Goal: Task Accomplishment & Management: Manage account settings

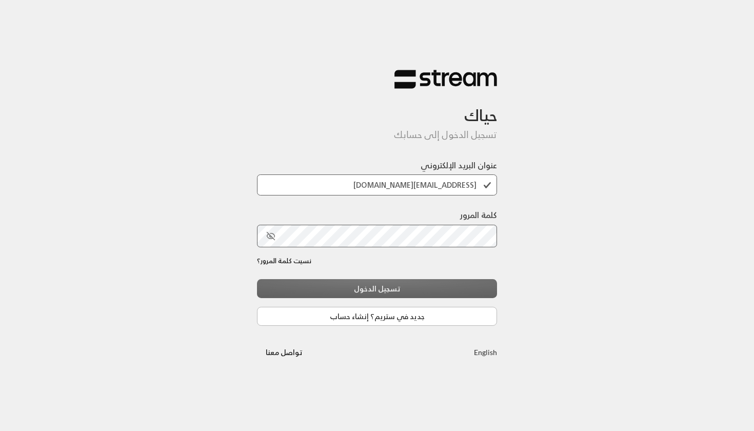
click at [361, 289] on div "تسجيل الدخول جديد في ستريم؟ إنشاء حساب" at bounding box center [377, 302] width 240 height 47
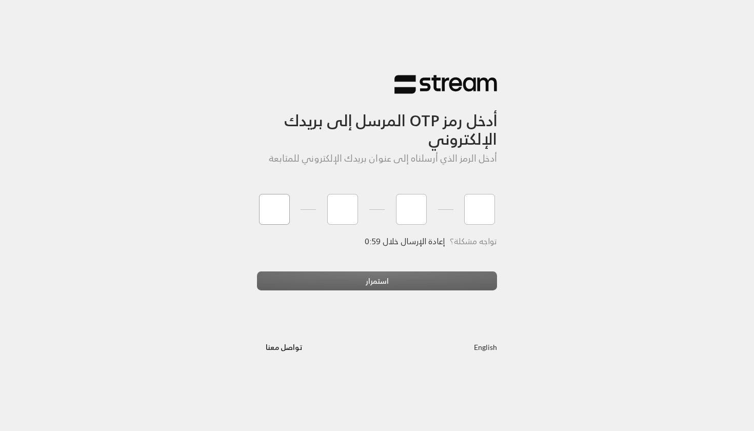
click at [285, 197] on input "tel" at bounding box center [274, 209] width 31 height 31
type input "8"
type input "7"
type input "2"
type input "4"
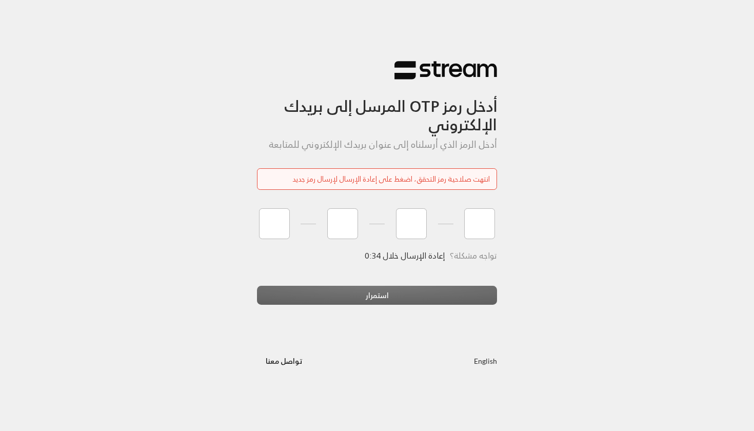
click at [439, 279] on div "تواجه مشكلة؟ إعادة الإرسال خلال 0:34" at bounding box center [377, 268] width 240 height 35
click at [274, 220] on input "tel" at bounding box center [274, 223] width 31 height 31
click at [409, 257] on span "إعادة الإرسال خلال 0:22" at bounding box center [404, 255] width 79 height 14
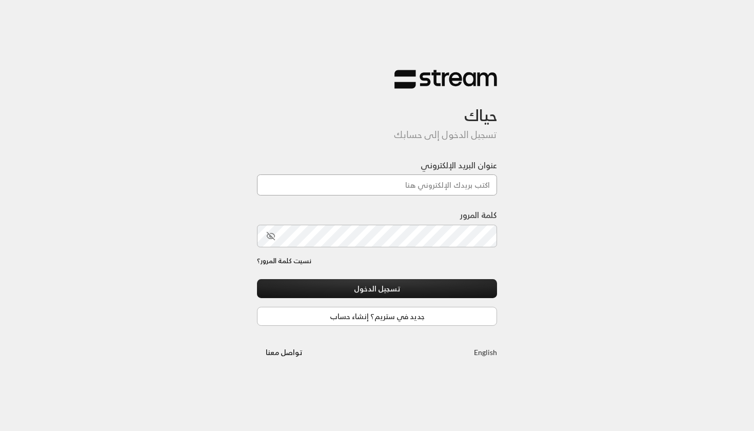
type input "[EMAIL_ADDRESS][DOMAIN_NAME]"
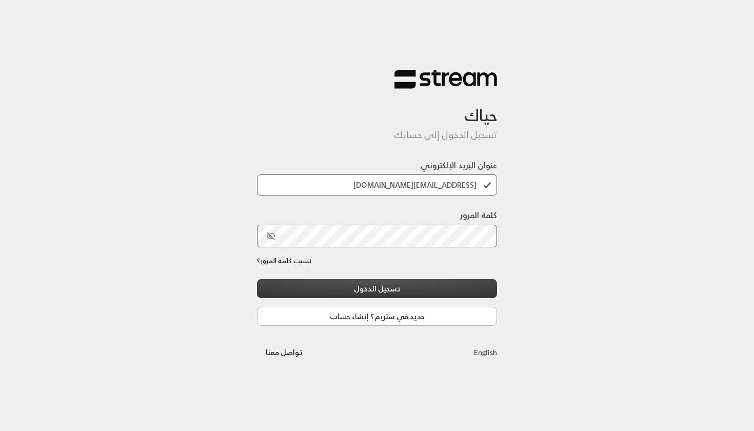
click at [346, 295] on button "تسجيل الدخول" at bounding box center [377, 288] width 240 height 19
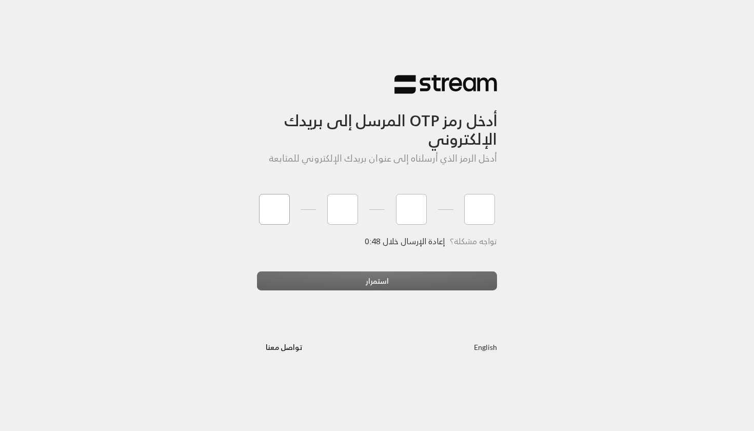
type input "7"
type input "6"
type input "5"
type input "3"
